Goal: Task Accomplishment & Management: Manage account settings

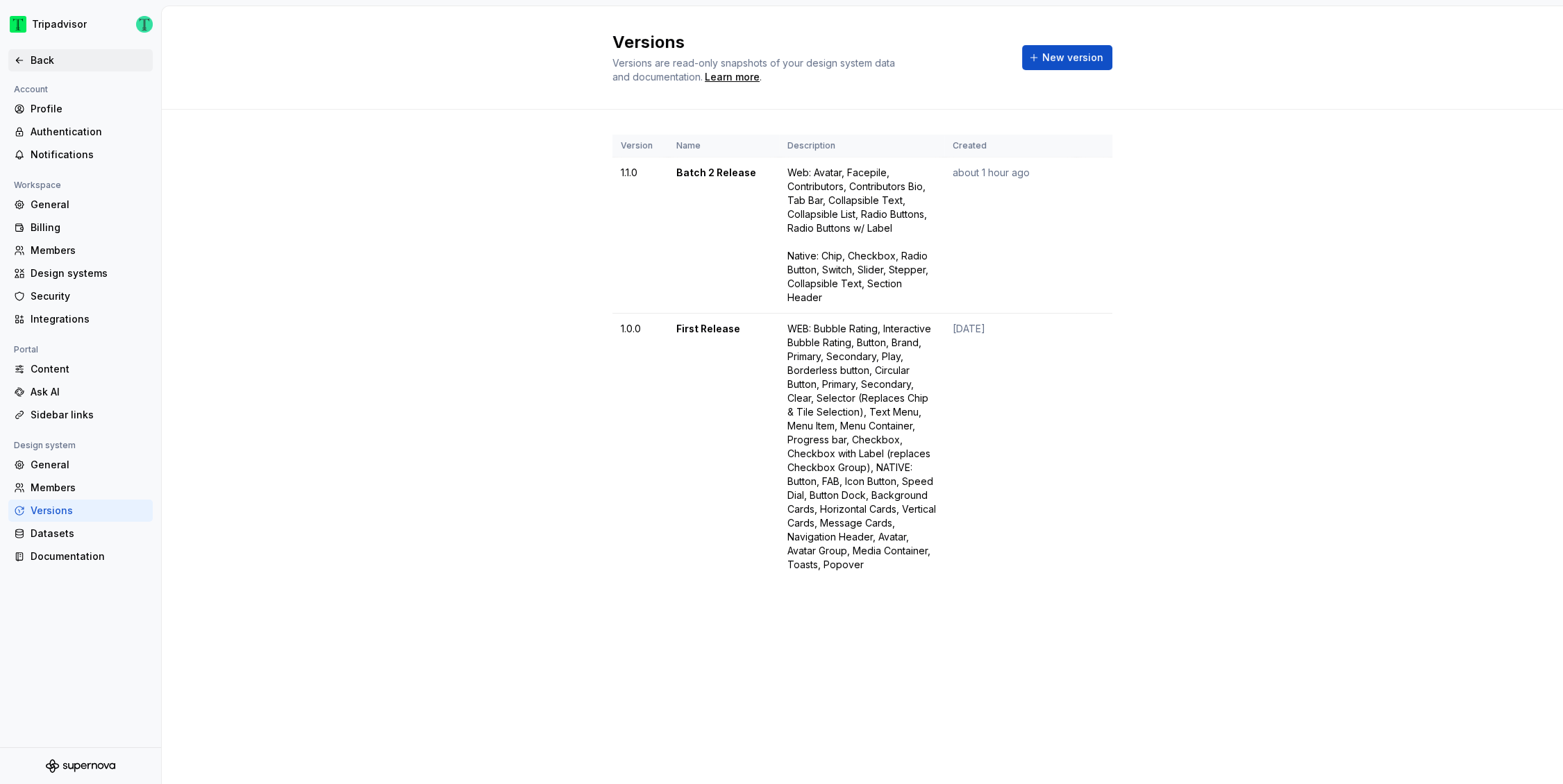
click at [41, 61] on div "Back" at bounding box center [89, 61] width 117 height 14
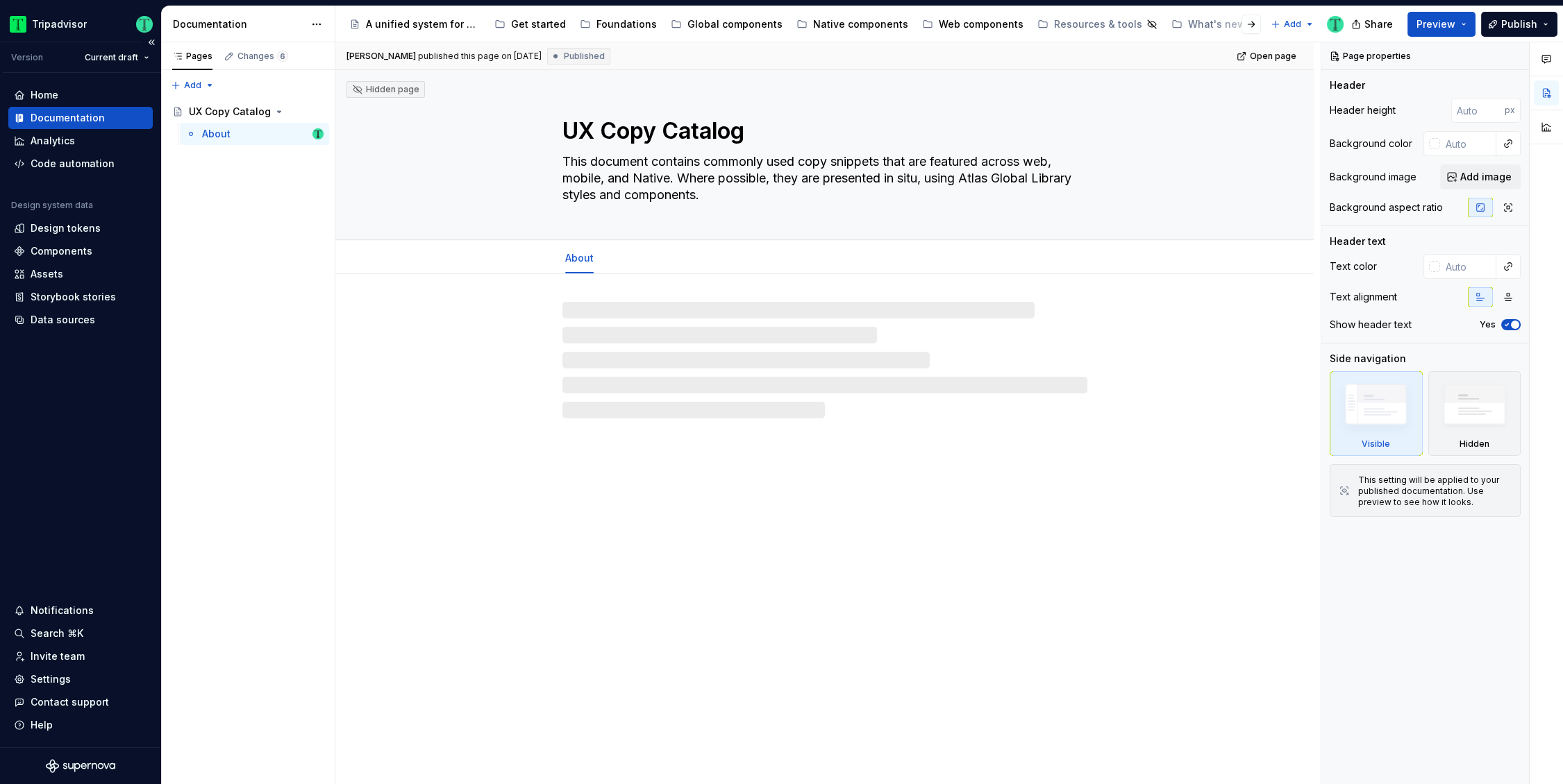
type textarea "*"
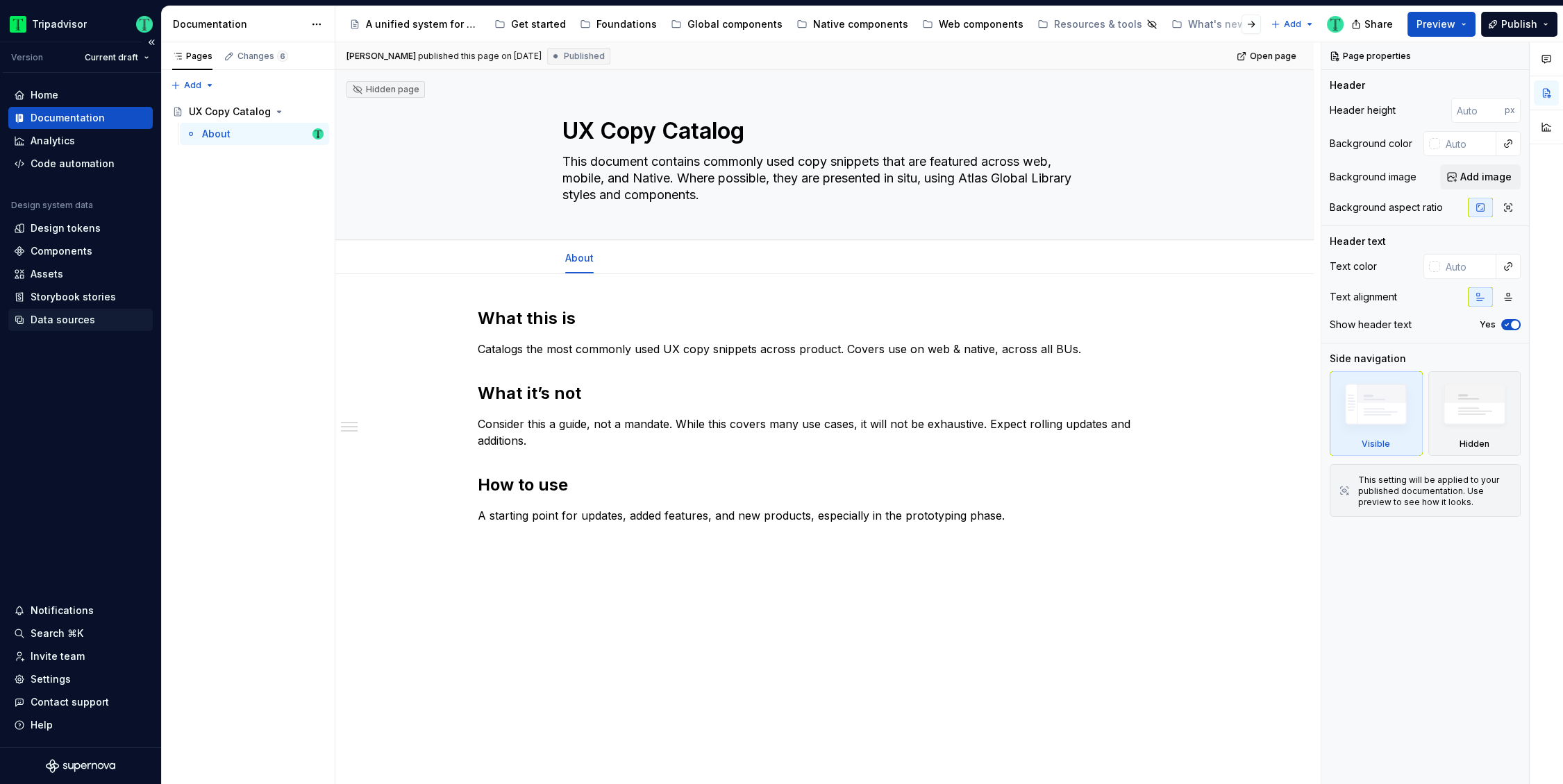
click at [62, 318] on div "Data sources" at bounding box center [62, 320] width 65 height 14
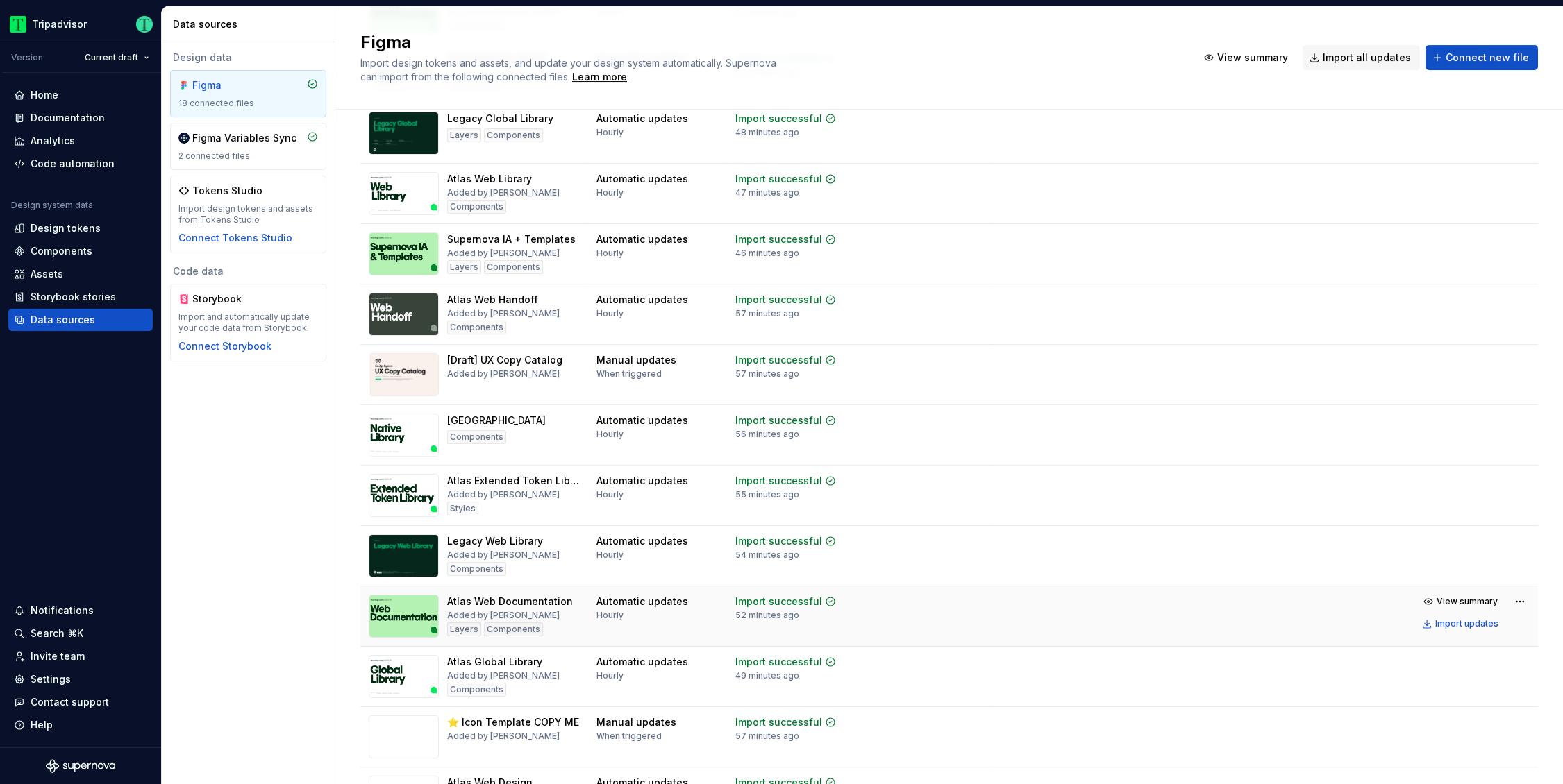
scroll to position [510, 0]
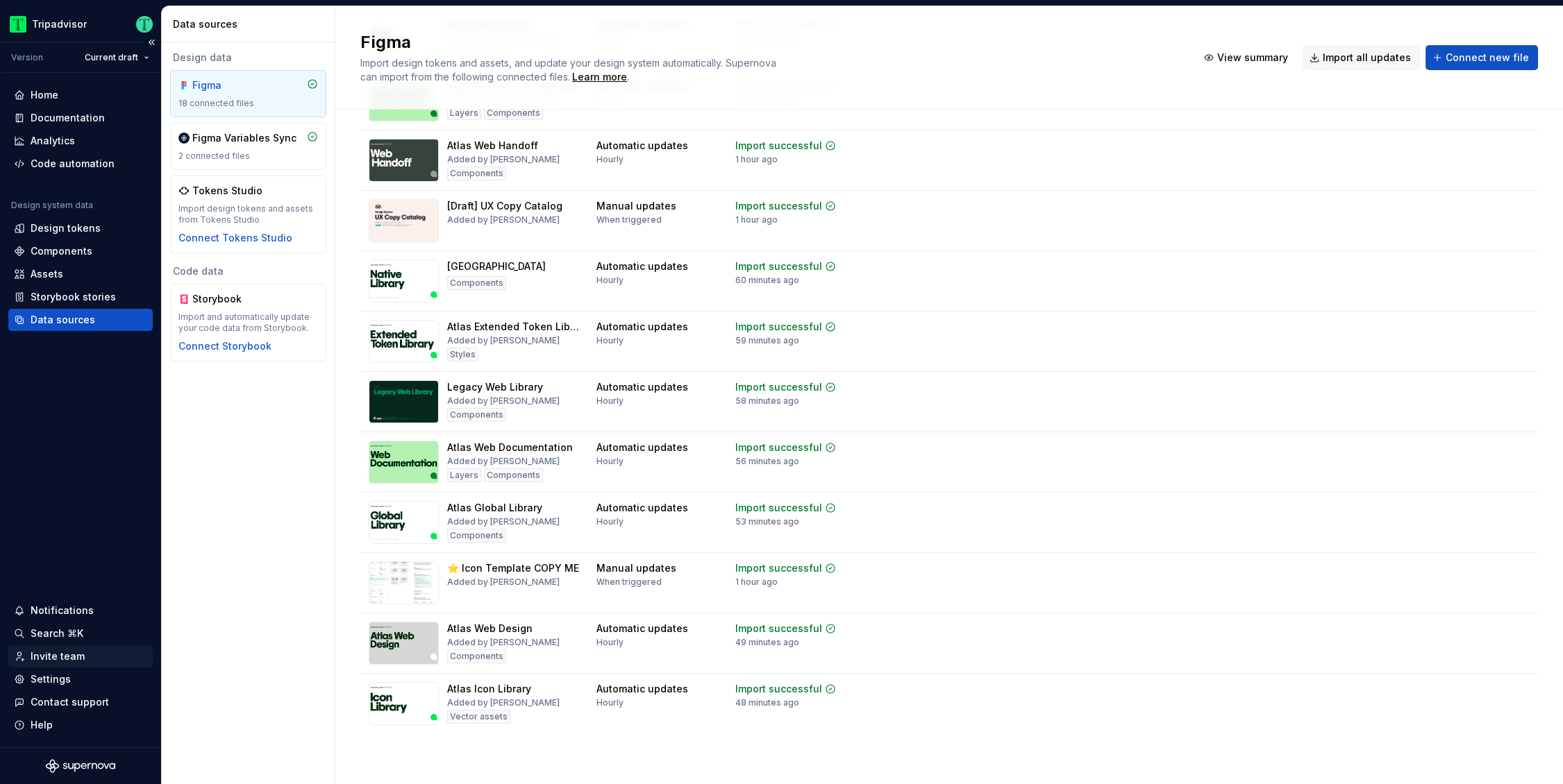
click at [82, 653] on div "Invite team" at bounding box center [80, 656] width 133 height 14
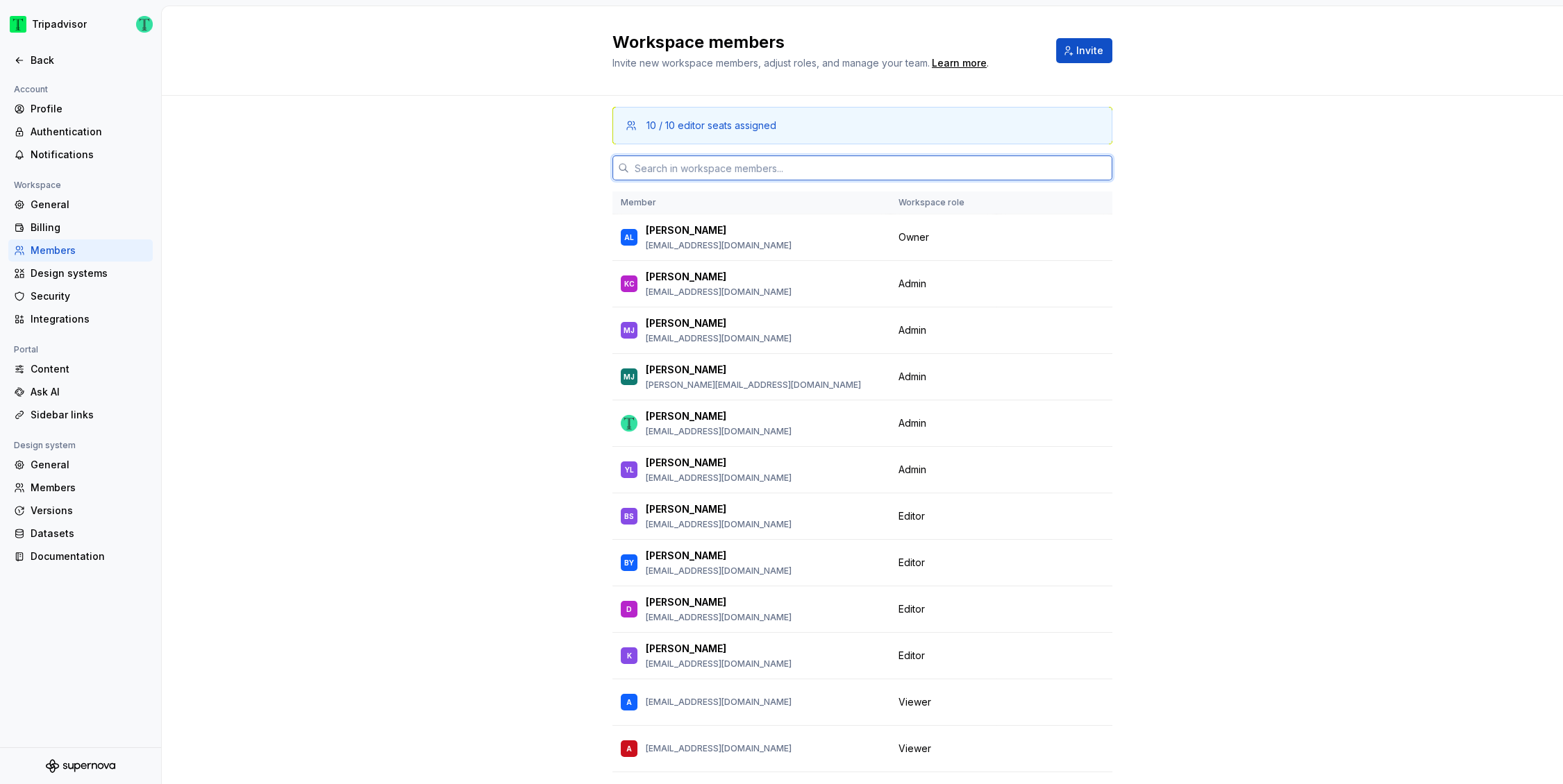
click at [663, 167] on input "text" at bounding box center [870, 168] width 483 height 25
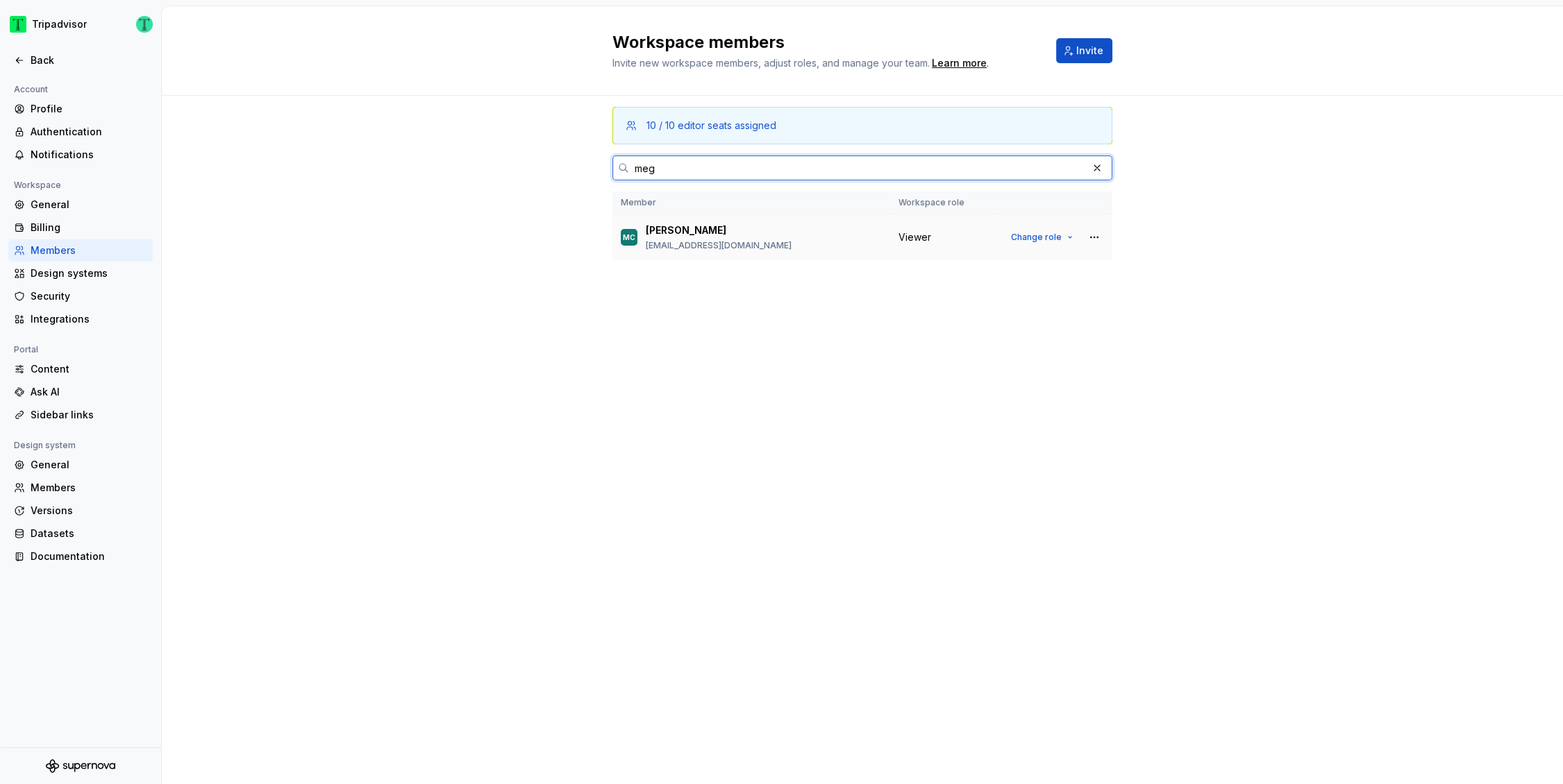
type input "meg"
click at [1105, 235] on td "Change role" at bounding box center [1054, 238] width 116 height 47
click at [1095, 236] on button "button" at bounding box center [1094, 237] width 19 height 19
click at [1079, 261] on div "Remove from workspace" at bounding box center [1022, 264] width 145 height 14
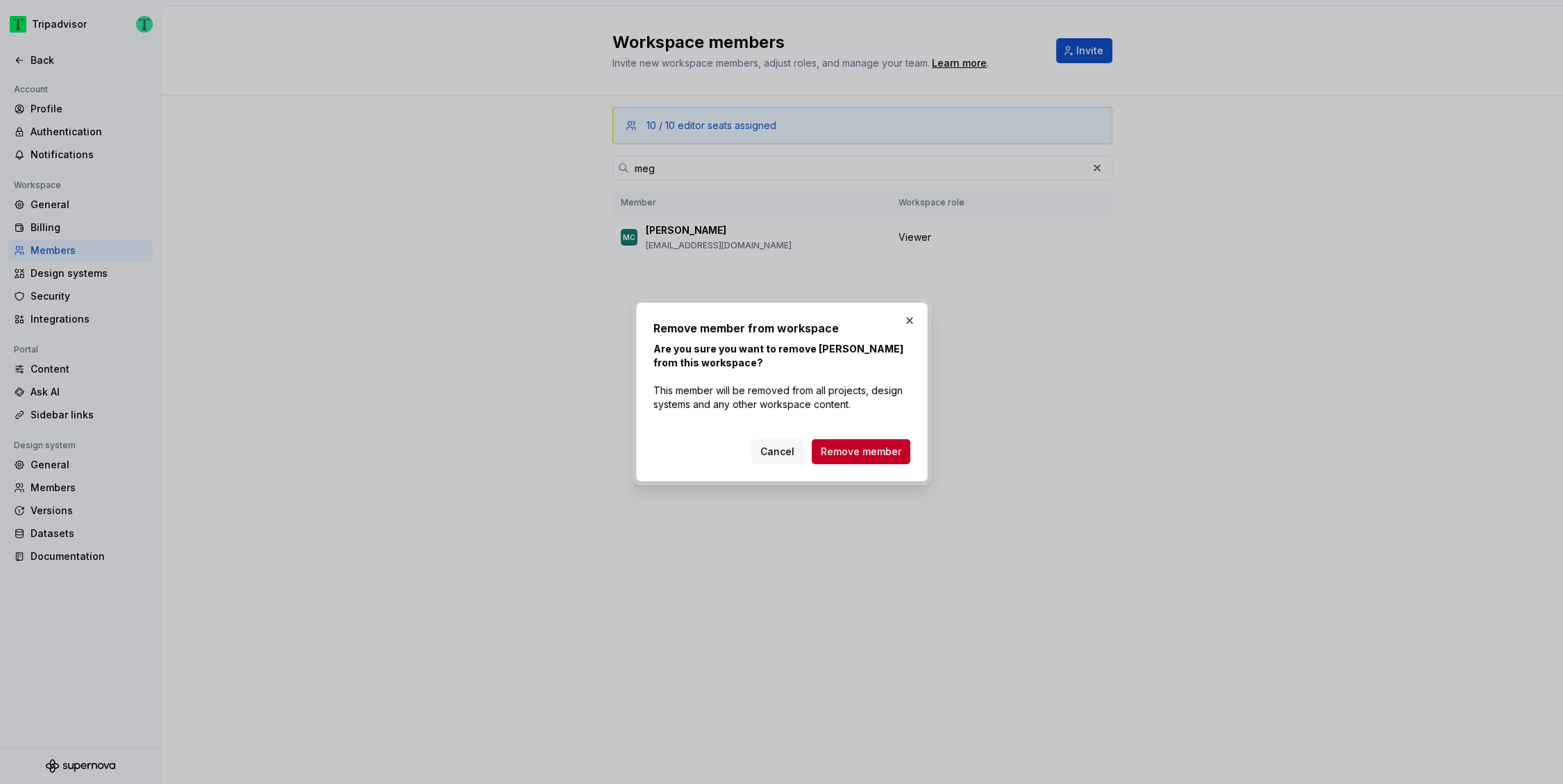
drag, startPoint x: 891, startPoint y: 456, endPoint x: 951, endPoint y: 456, distance: 60.0
click at [891, 456] on span "Remove member" at bounding box center [861, 452] width 81 height 14
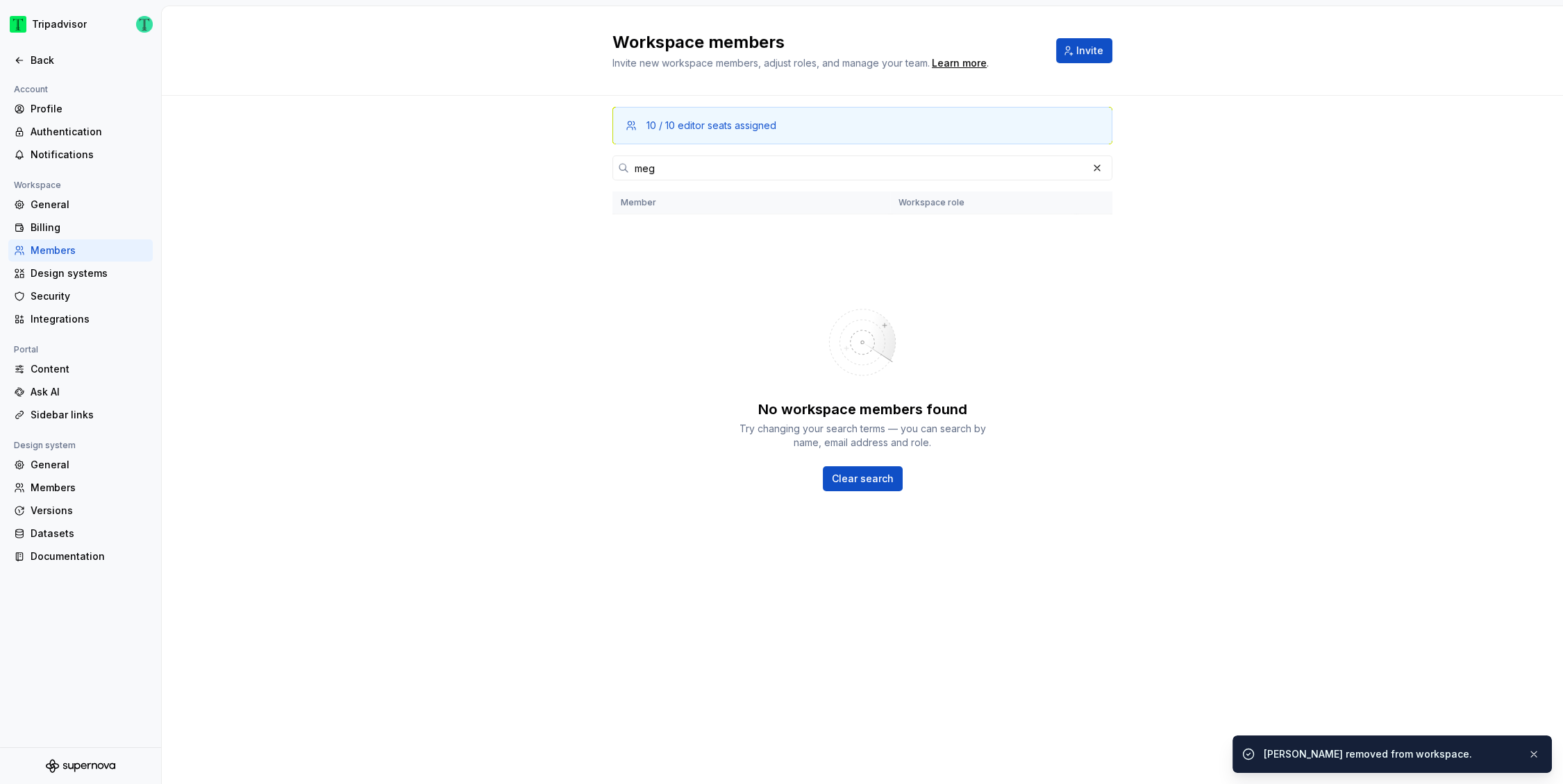
click at [555, 250] on div "10 / 10 editor seats assigned meg Member Workspace role No workspace members fo…" at bounding box center [862, 439] width 1401 height 688
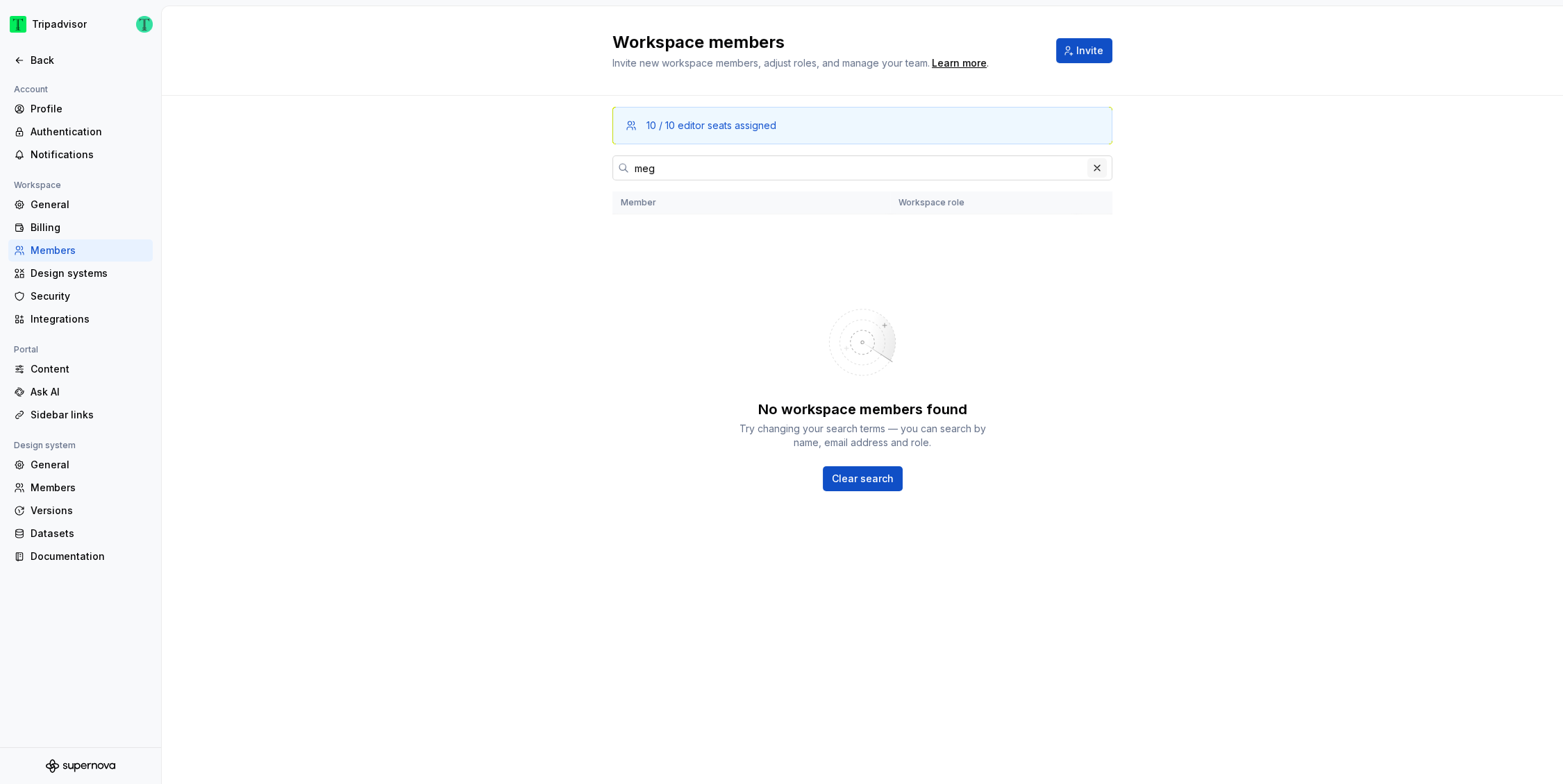
click at [1095, 167] on button "button" at bounding box center [1096, 167] width 19 height 19
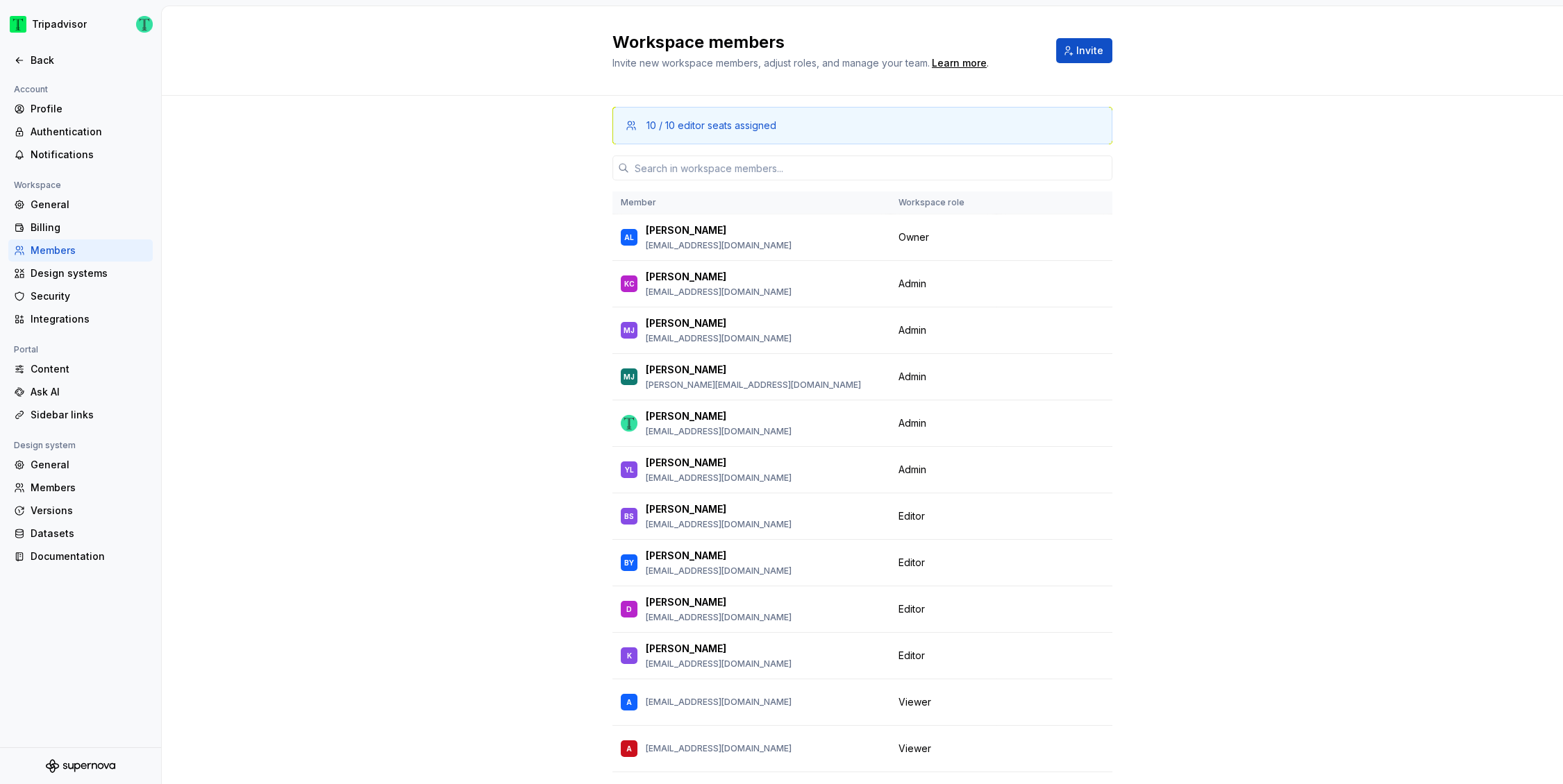
scroll to position [89, 0]
